Goal: Check status: Check status

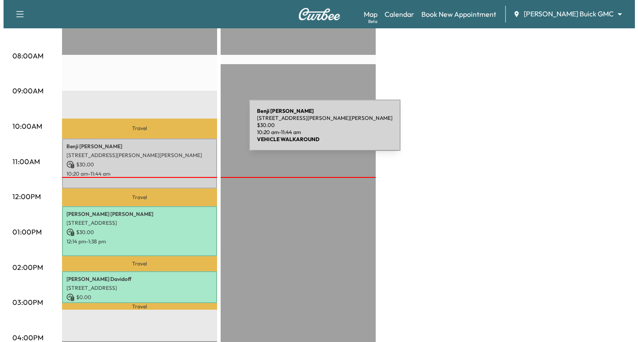
scroll to position [233, 0]
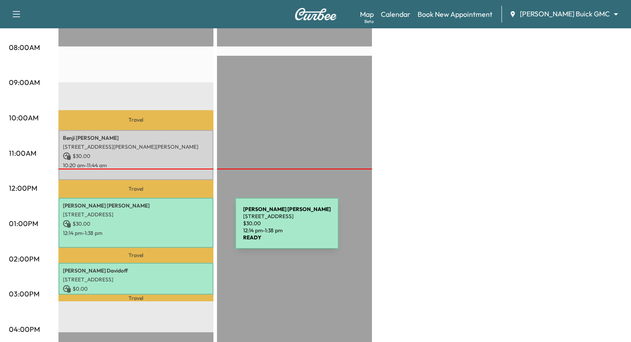
click at [169, 230] on p "12:14 pm - 1:38 pm" at bounding box center [136, 233] width 146 height 7
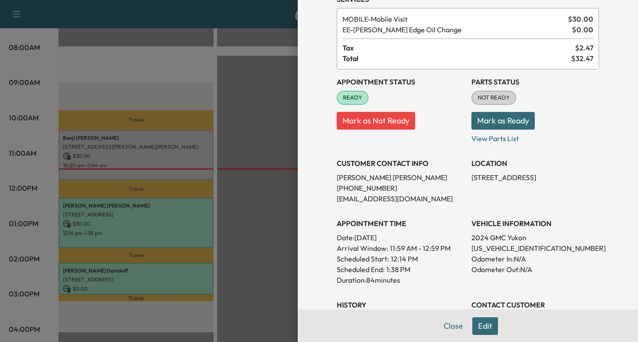
scroll to position [55, 0]
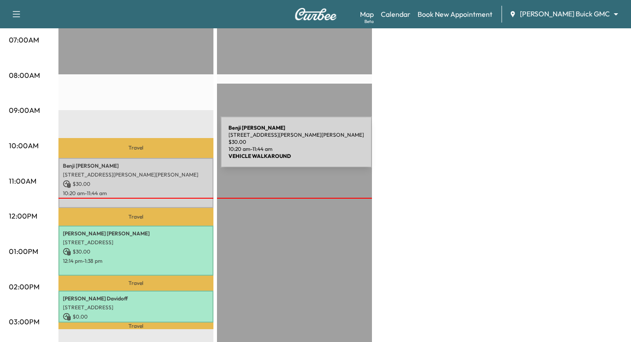
scroll to position [233, 0]
